Goal: Task Accomplishment & Management: Manage account settings

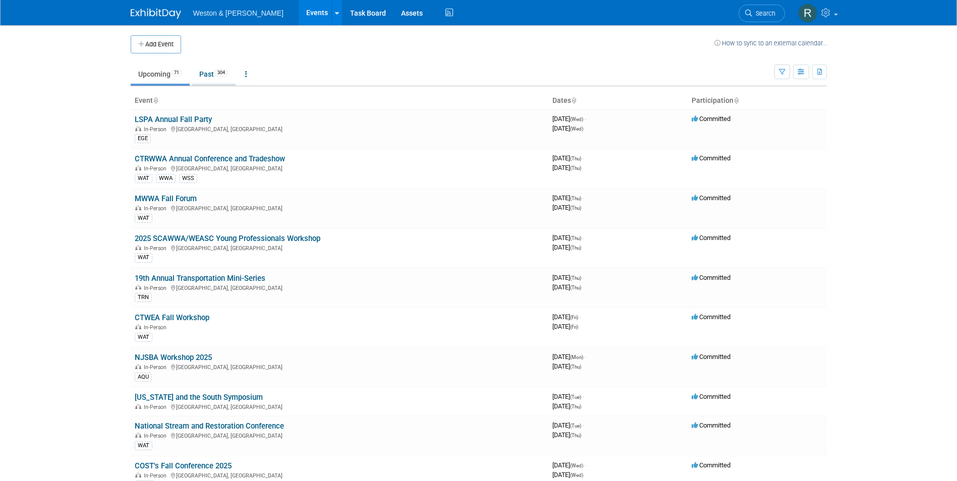
click at [210, 69] on link "Past 304" at bounding box center [214, 74] width 44 height 19
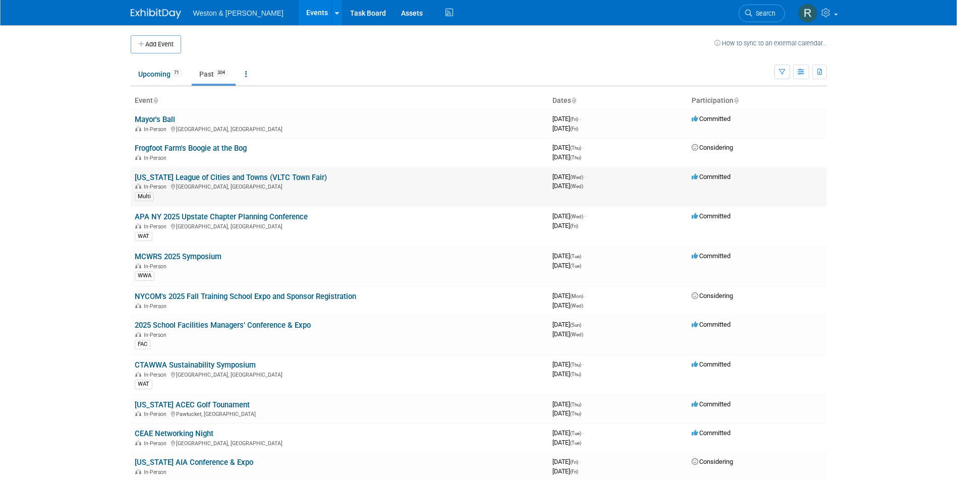
scroll to position [50, 0]
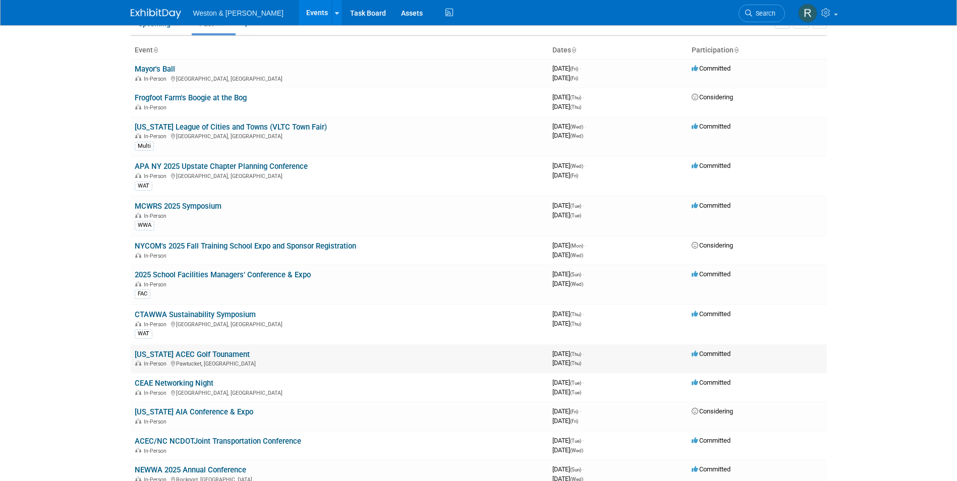
click at [207, 356] on link "[US_STATE] ACEC Golf Tounament" at bounding box center [192, 354] width 115 height 9
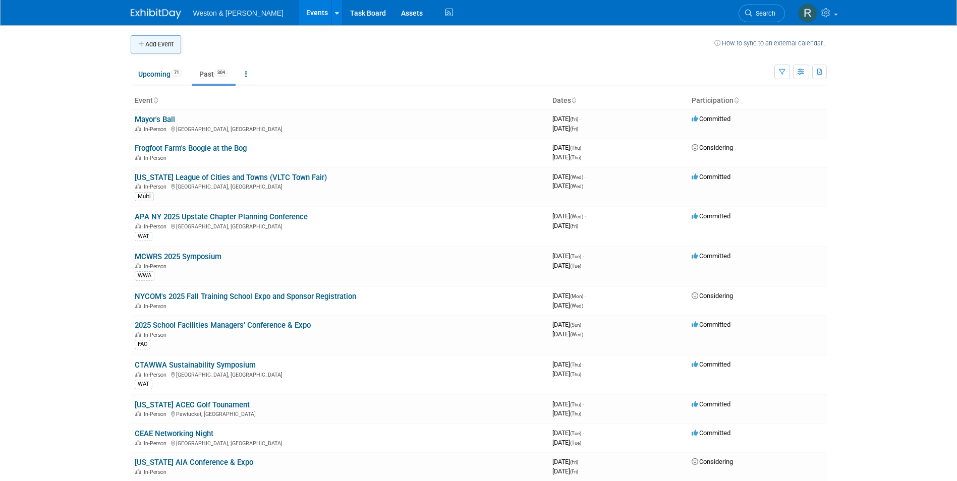
click at [167, 41] on button "Add Event" at bounding box center [156, 44] width 50 height 18
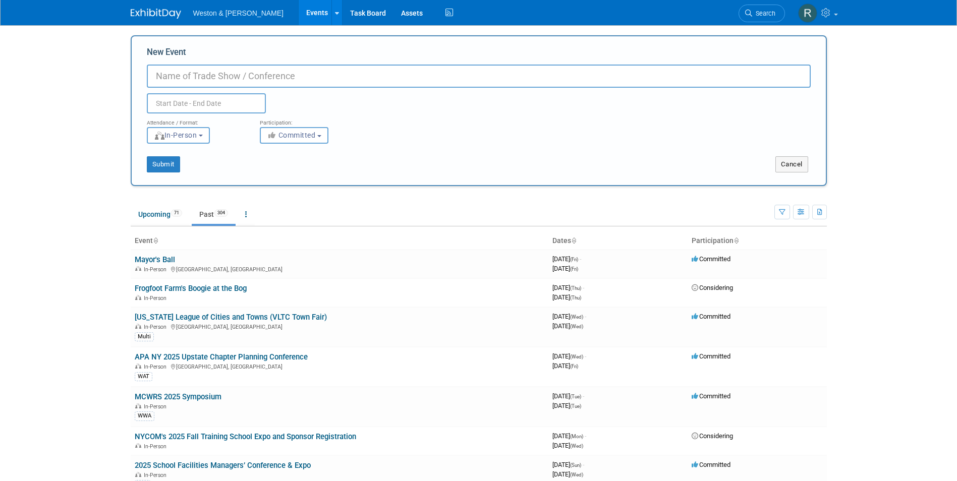
click at [217, 79] on input "New Event" at bounding box center [479, 76] width 664 height 23
paste input "APA Division Council Fall Leadership Meetings taking place in Phoenix, Arizona …"
type input "APA Division Council Fall Leadership Meetings taking place in Phoenix, Arizona …"
click at [187, 104] on input "text" at bounding box center [206, 103] width 119 height 20
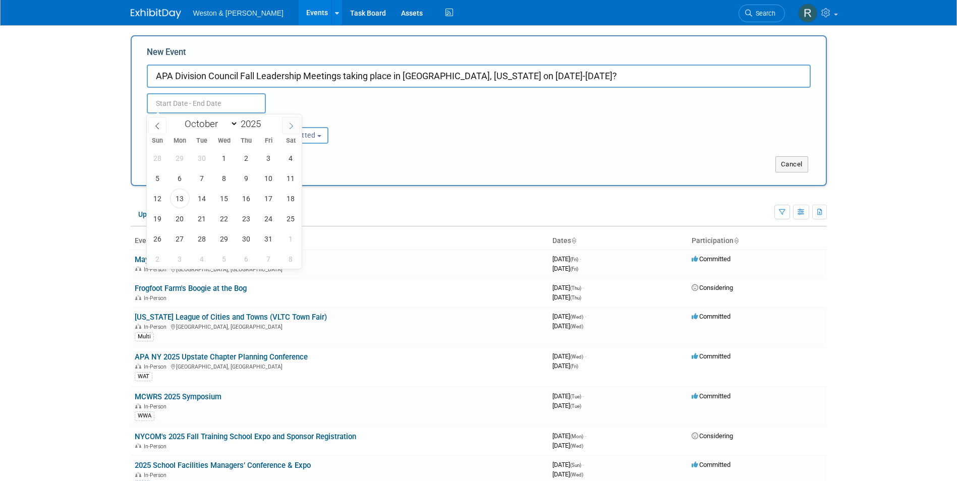
click at [288, 125] on icon at bounding box center [291, 126] width 7 height 7
select select "10"
click at [265, 200] on span "14" at bounding box center [269, 199] width 20 height 20
click at [161, 218] on span "16" at bounding box center [158, 219] width 20 height 20
type input "[DATE] to [DATE]"
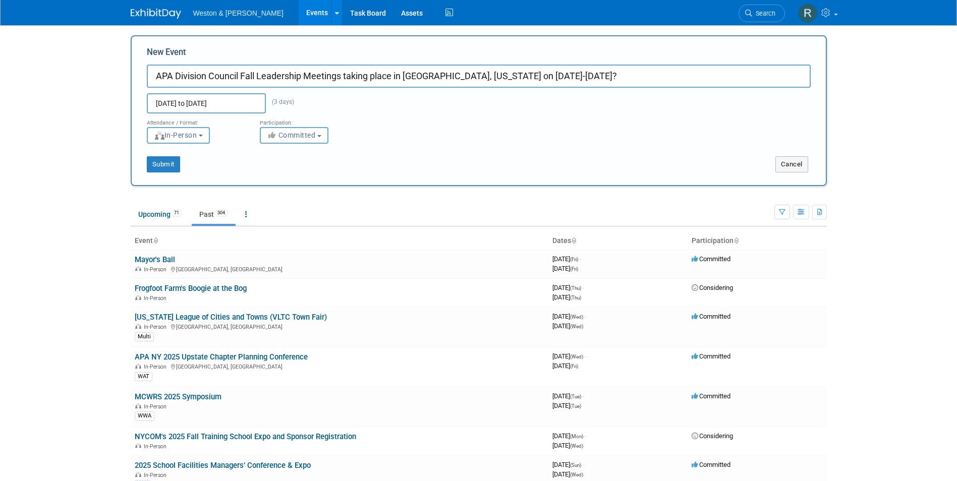
drag, startPoint x: 565, startPoint y: 75, endPoint x: 347, endPoint y: 74, distance: 218.5
click at [347, 74] on input "APA Division Council Fall Leadership Meetings taking place in Phoenix, Arizona …" at bounding box center [479, 76] width 664 height 23
type input "APA Division Council Fall Leadership Meetings"
click at [384, 125] on div "Attendance / Format: <img src="https://www.exhibitday.com/Images/Format-InPerso…" at bounding box center [478, 129] width 679 height 30
click at [168, 165] on button "Submit" at bounding box center [163, 164] width 33 height 16
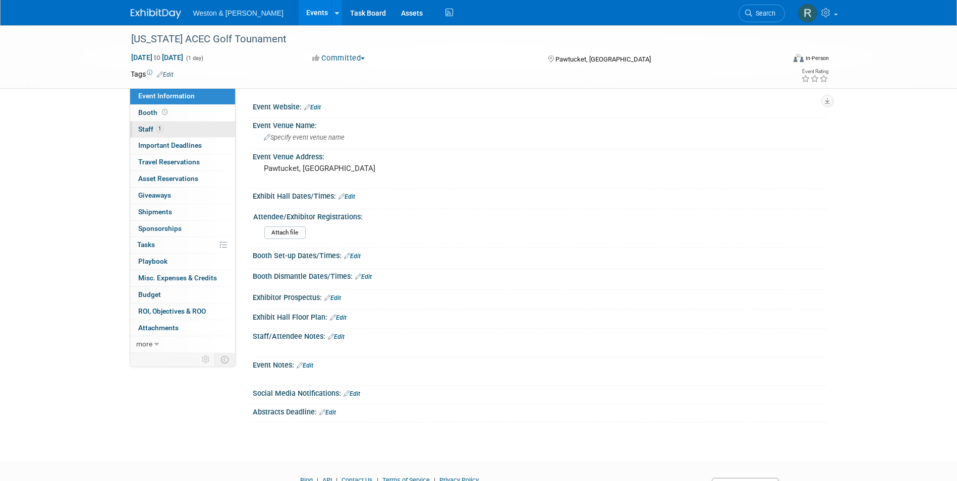
click at [201, 129] on link "1 Staff 1" at bounding box center [182, 130] width 105 height 16
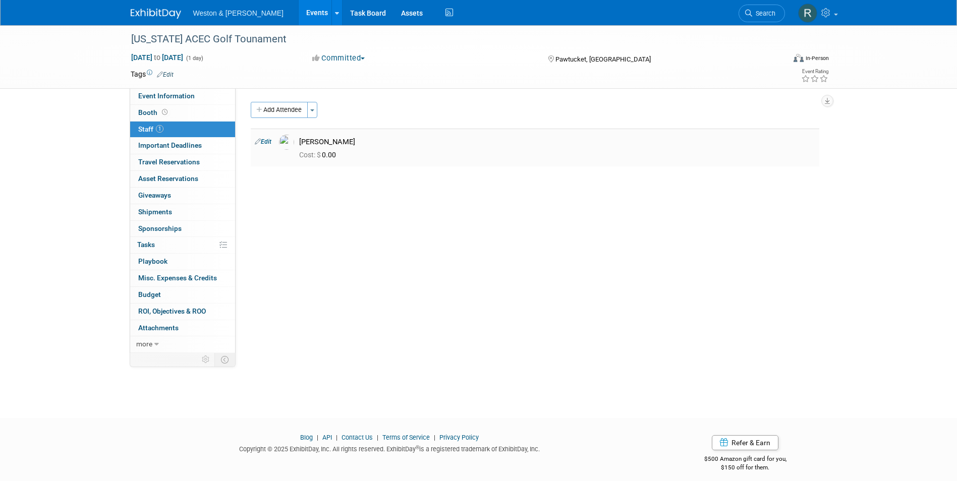
click at [365, 162] on td "James Riordan Cost: $ 0.00" at bounding box center [557, 148] width 524 height 38
click at [267, 141] on link "Edit" at bounding box center [263, 141] width 17 height 7
select select "71721f12-2496-465b-bb11-8ef0a0fcbe5f"
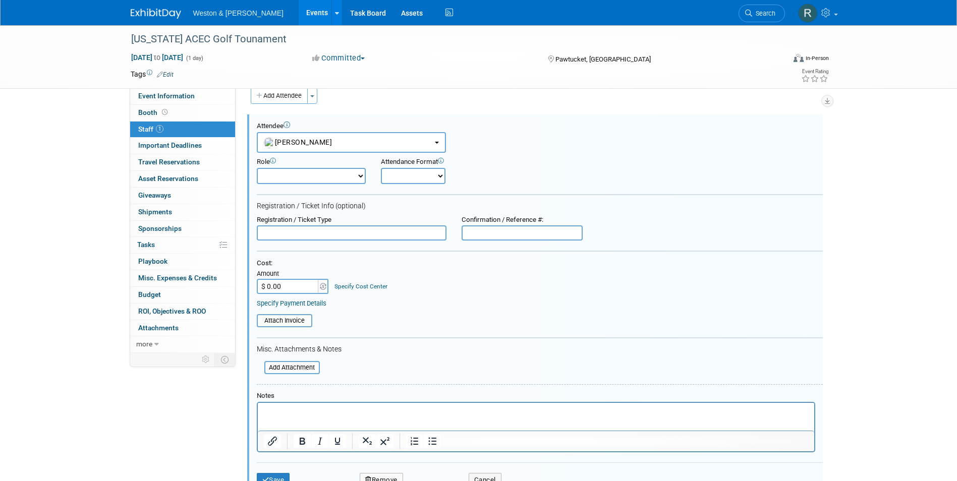
click at [306, 408] on p "Rich Text Area. Press ALT-0 for help." at bounding box center [535, 412] width 545 height 10
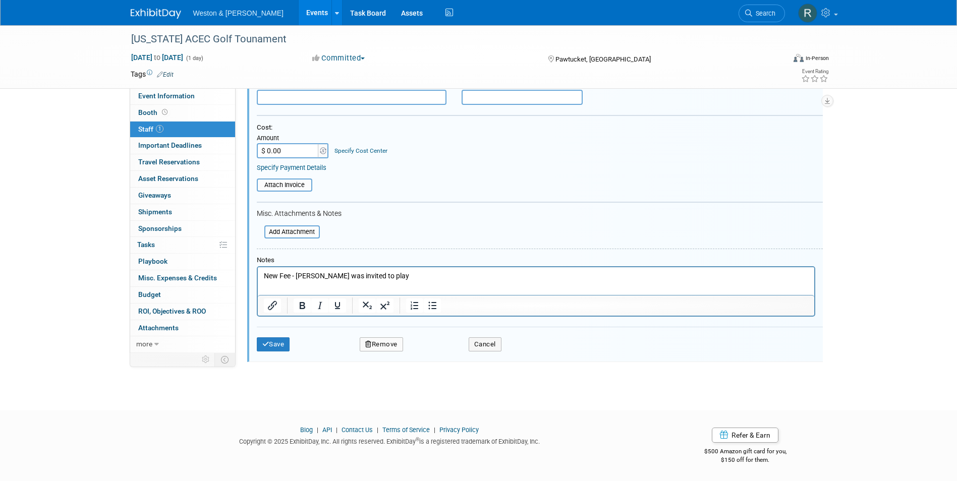
scroll to position [150, 0]
click at [277, 343] on button "Save" at bounding box center [273, 345] width 33 height 14
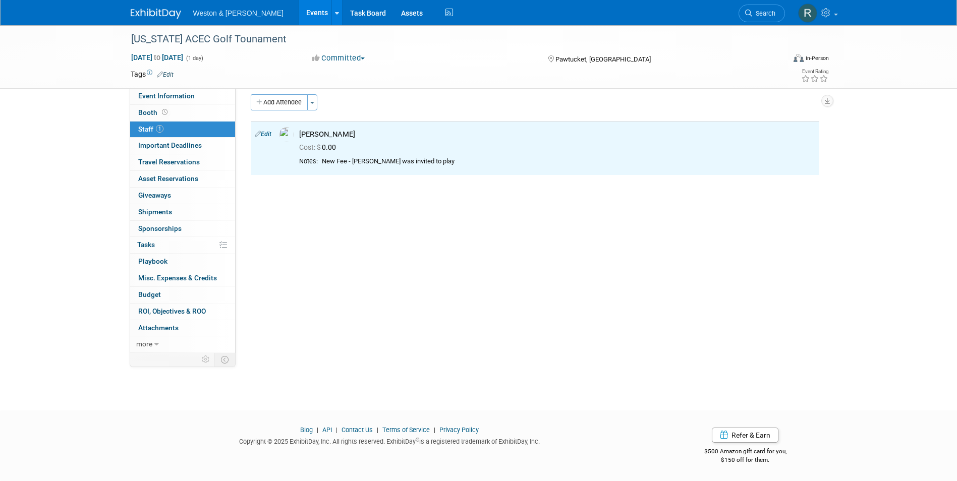
scroll to position [0, 0]
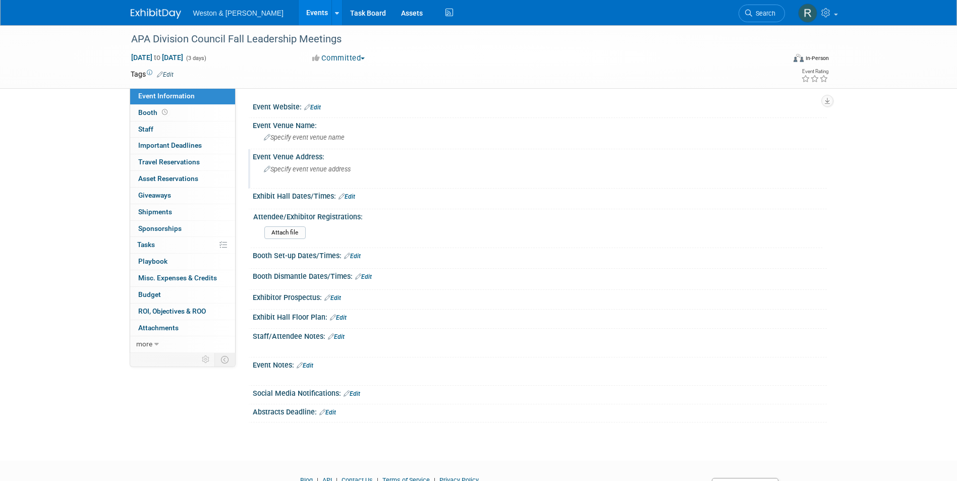
click at [298, 172] on span "Specify event venue address" at bounding box center [307, 170] width 87 height 8
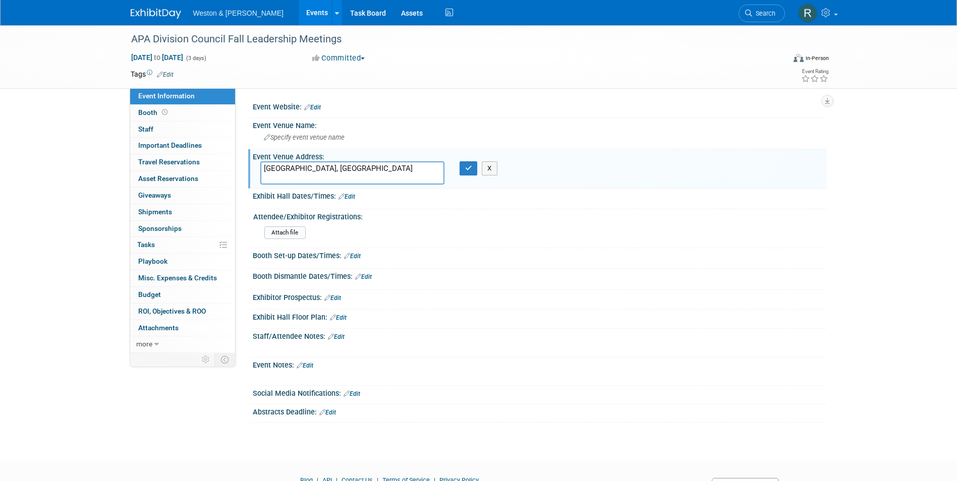
type textarea "[GEOGRAPHIC_DATA], [GEOGRAPHIC_DATA]"
click at [468, 173] on button "button" at bounding box center [469, 168] width 18 height 14
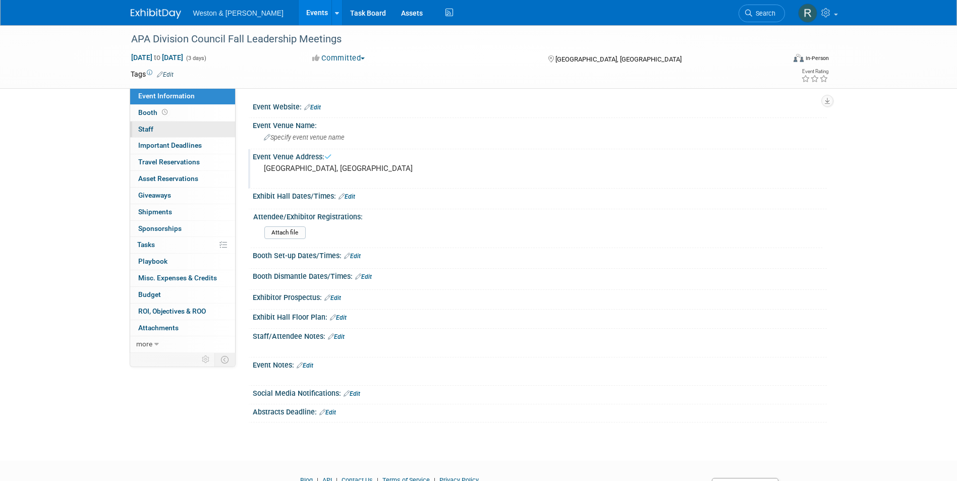
click at [199, 127] on link "0 Staff 0" at bounding box center [182, 130] width 105 height 16
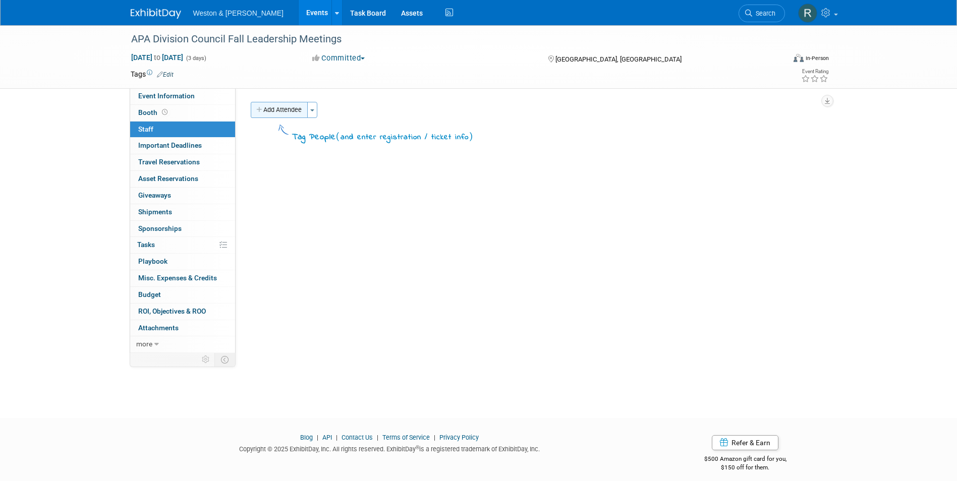
click at [287, 108] on button "Add Attendee" at bounding box center [279, 110] width 57 height 16
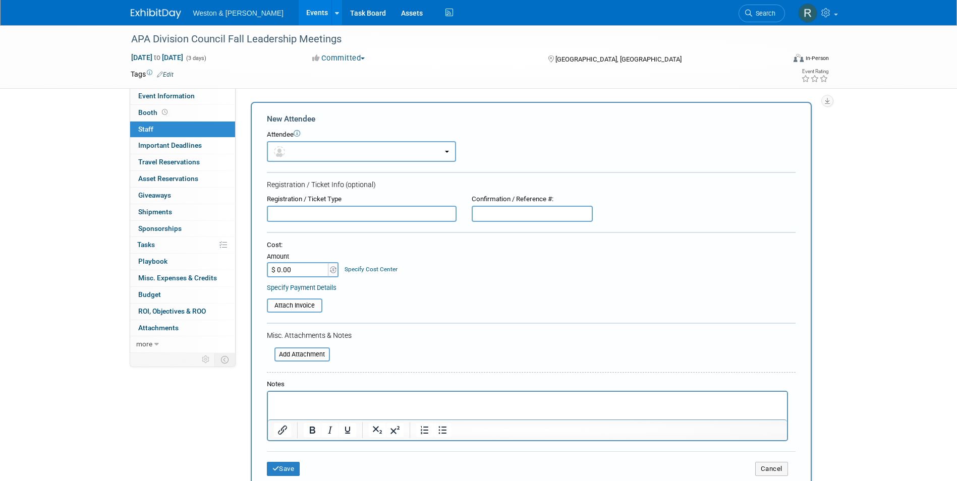
click at [290, 154] on button "button" at bounding box center [361, 151] width 189 height 21
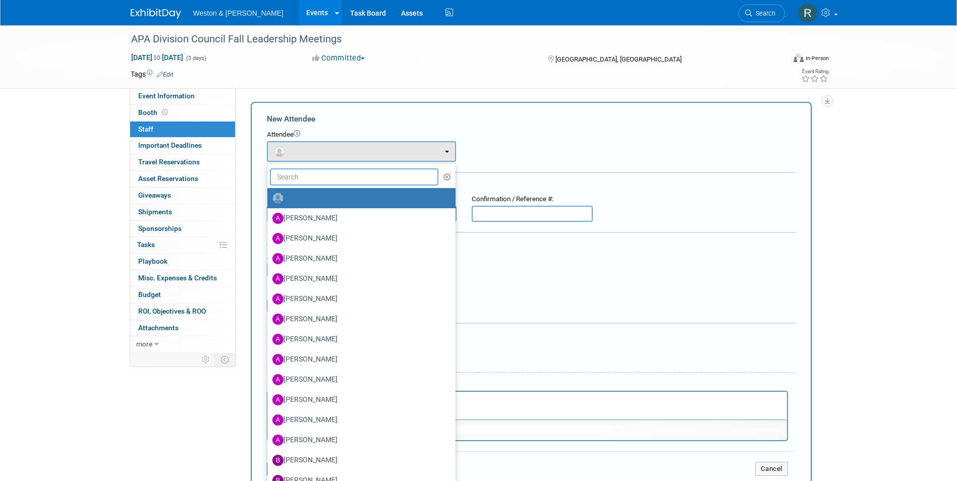
click at [313, 171] on input "text" at bounding box center [354, 177] width 169 height 17
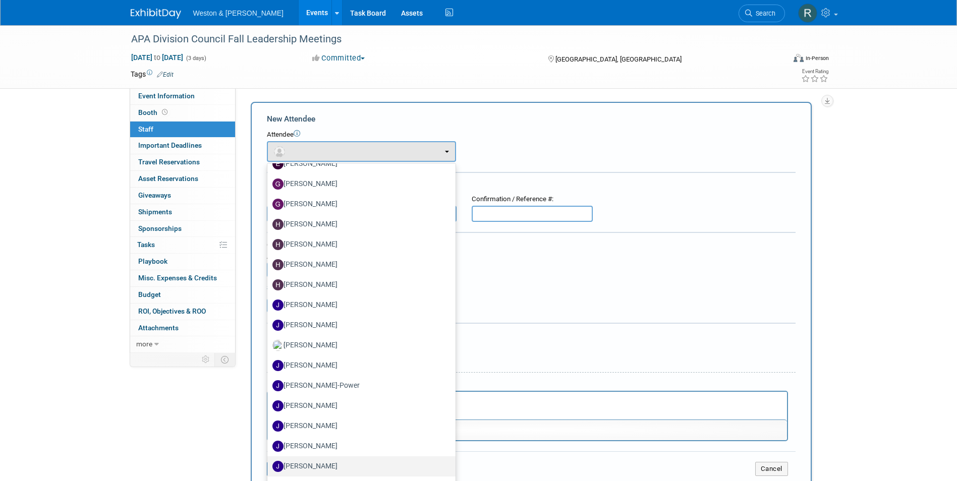
scroll to position [1161, 0]
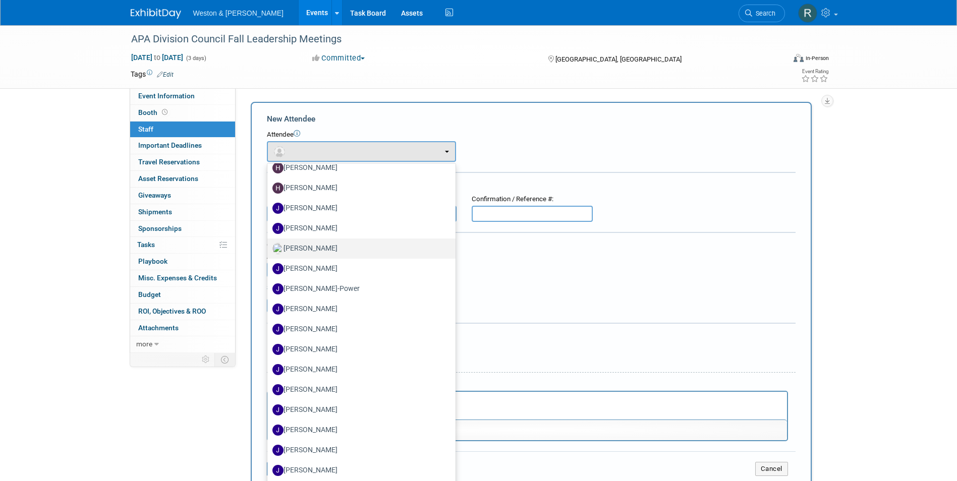
click at [324, 246] on label "[PERSON_NAME]" at bounding box center [358, 249] width 173 height 16
click at [269, 246] on input "[PERSON_NAME]" at bounding box center [265, 247] width 7 height 7
select select "71721f12-2496-465b-bb11-8ef0a0fcbe5f"
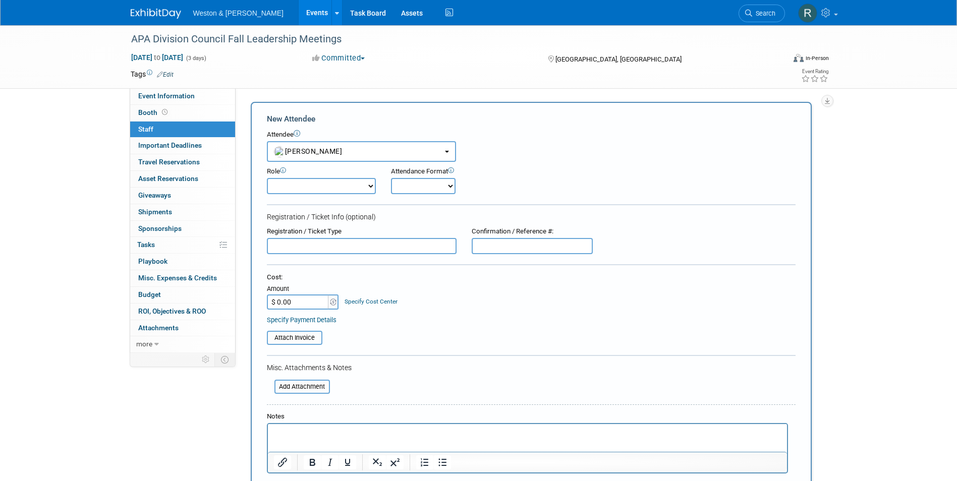
click at [447, 183] on select "Onsite Remote" at bounding box center [423, 186] width 65 height 16
select select "1"
click at [391, 178] on select "Onsite Remote" at bounding box center [423, 186] width 65 height 16
click at [369, 187] on select "Attendee (non-exhibitor) Demonstrator Host Planner Presenter Sales Representati…" at bounding box center [321, 186] width 109 height 16
select select "100"
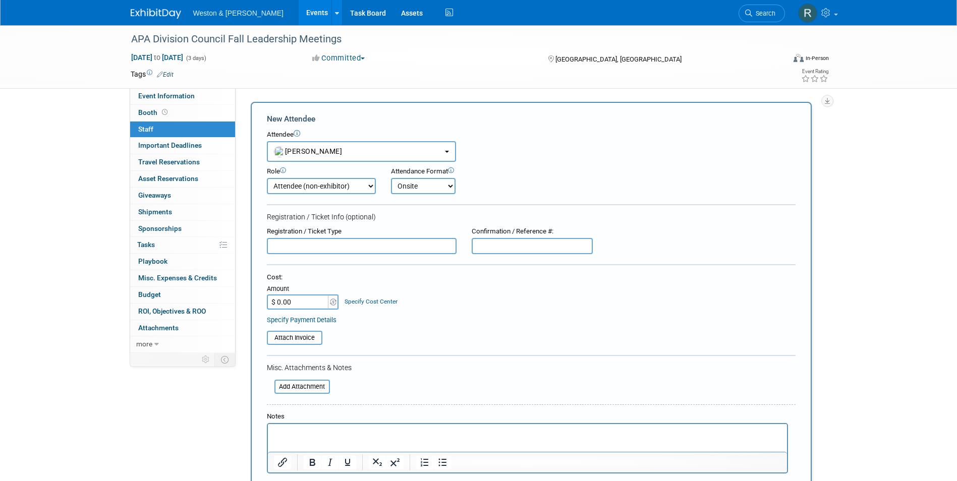
click at [267, 178] on select "Attendee (non-exhibitor) Demonstrator Host Planner Presenter Sales Representati…" at bounding box center [321, 186] width 109 height 16
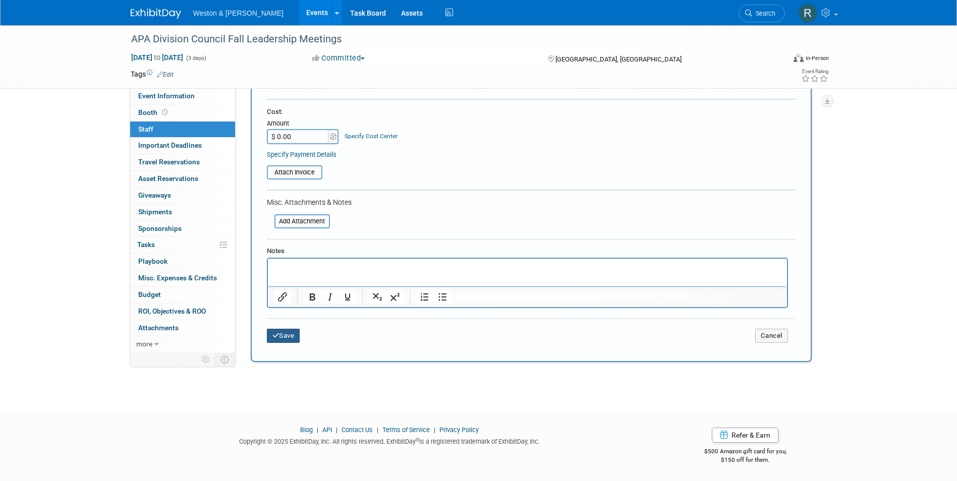
click at [296, 335] on button "Save" at bounding box center [283, 336] width 33 height 14
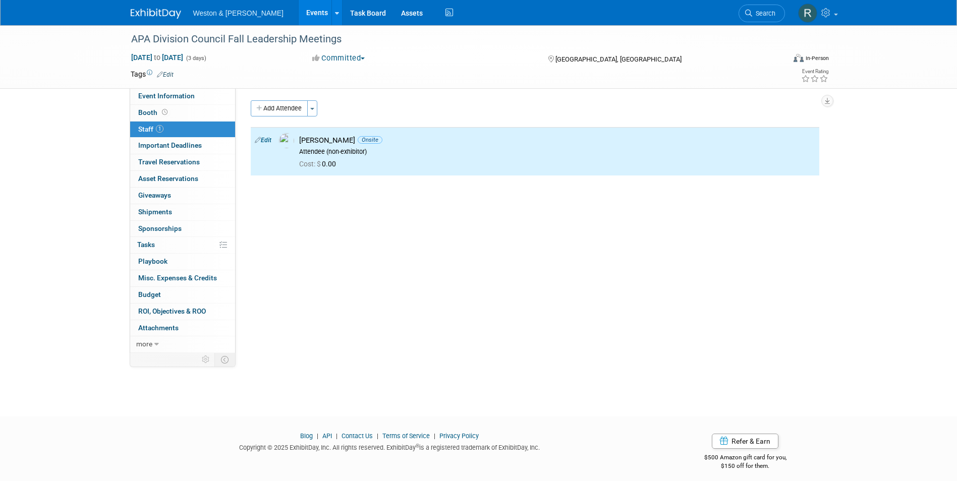
scroll to position [0, 0]
